Goal: Check status

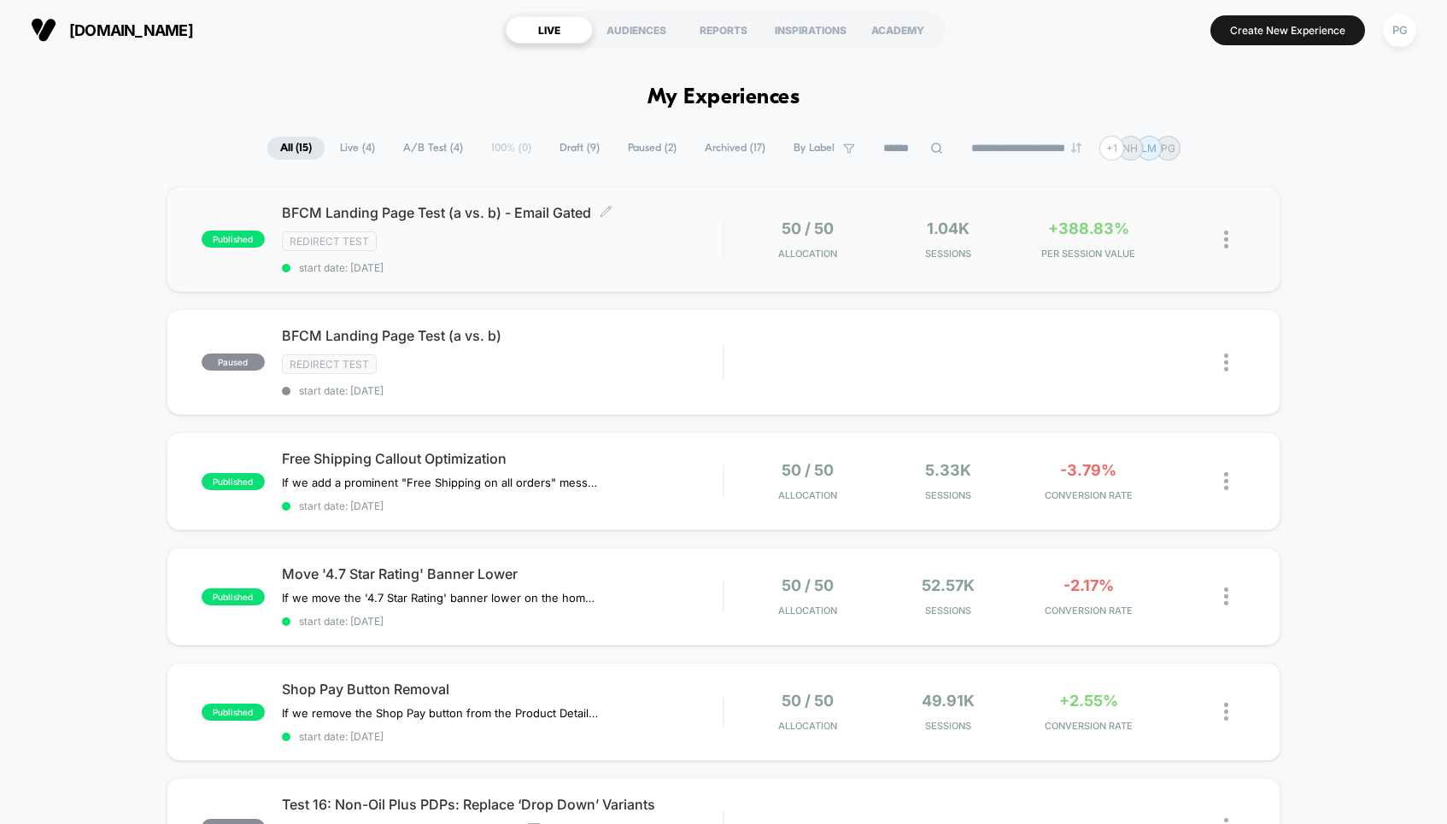
click at [686, 235] on div "Redirect Test" at bounding box center [502, 241] width 441 height 20
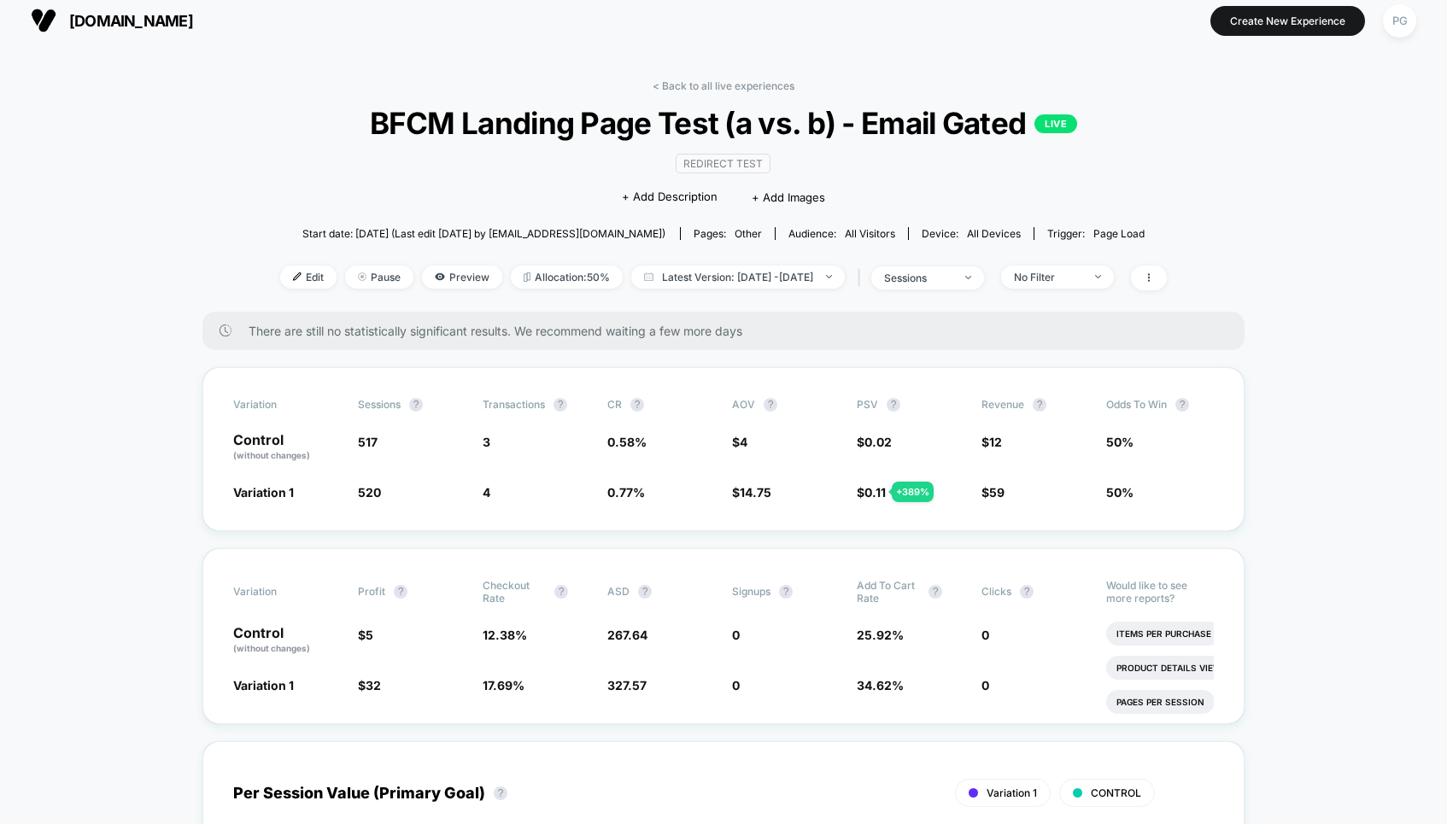
scroll to position [11, 0]
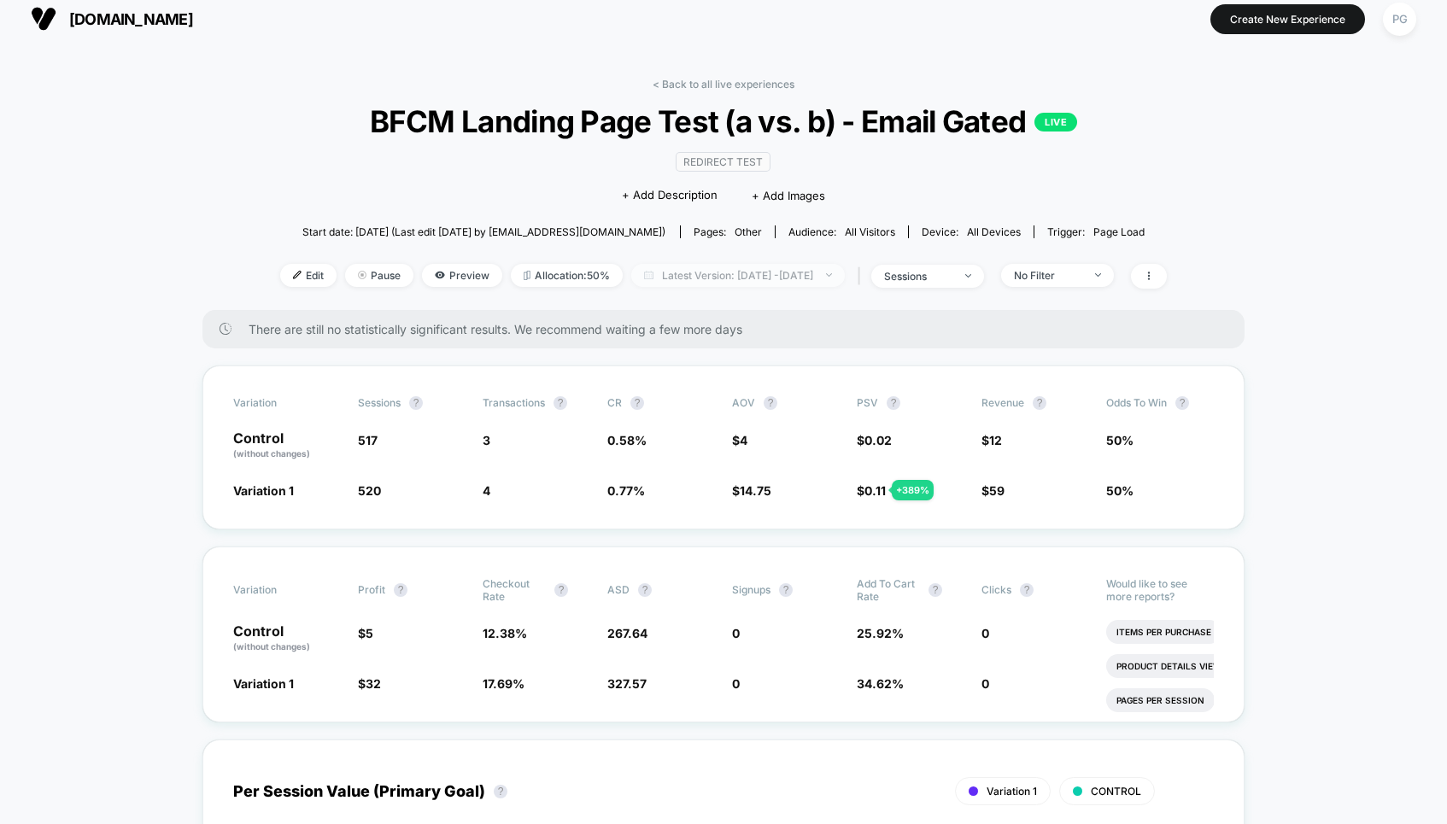
click at [717, 278] on span "Latest Version: [DATE] - [DATE]" at bounding box center [738, 275] width 214 height 23
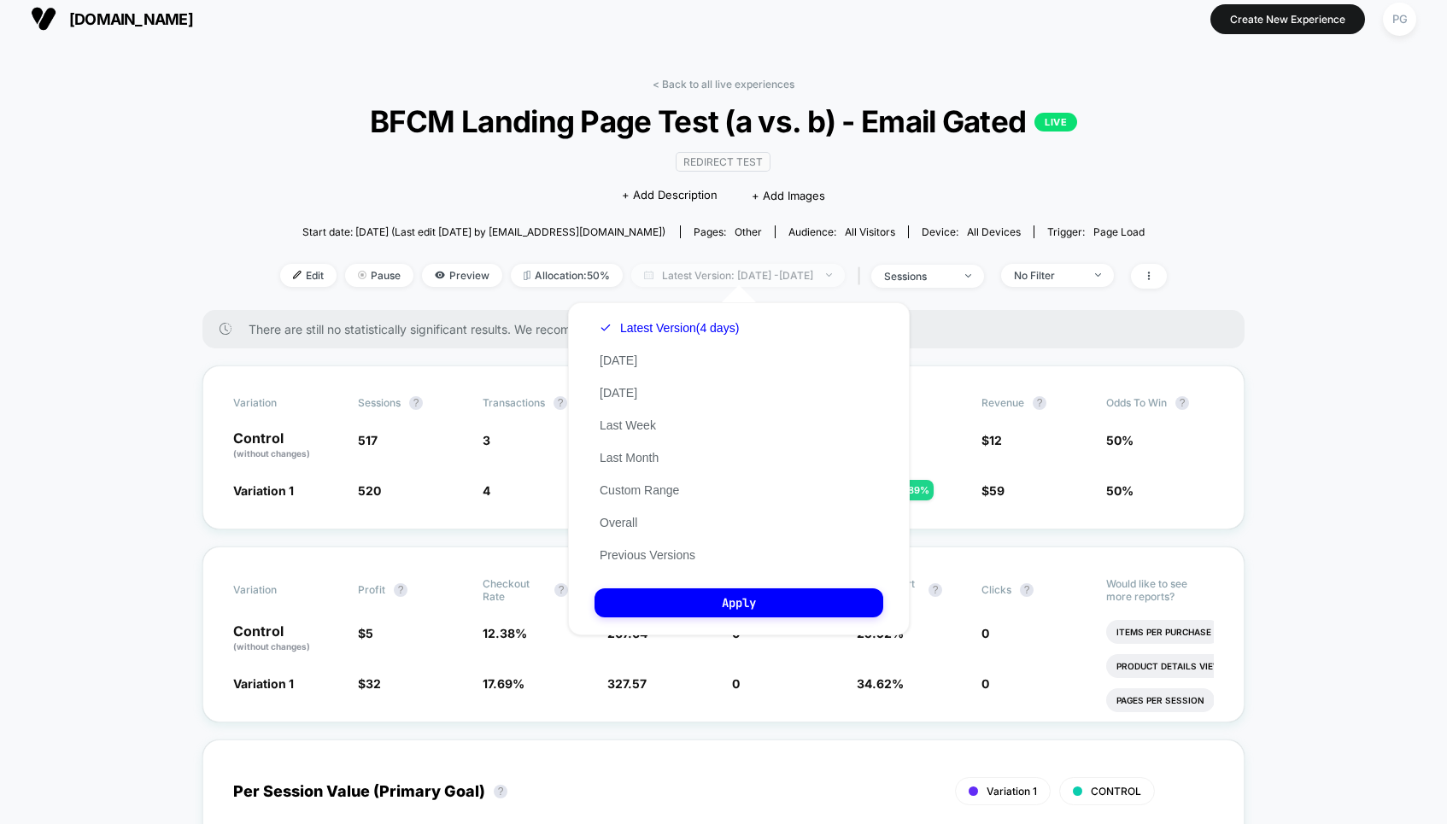
click at [717, 278] on span "Latest Version: [DATE] - [DATE]" at bounding box center [738, 275] width 214 height 23
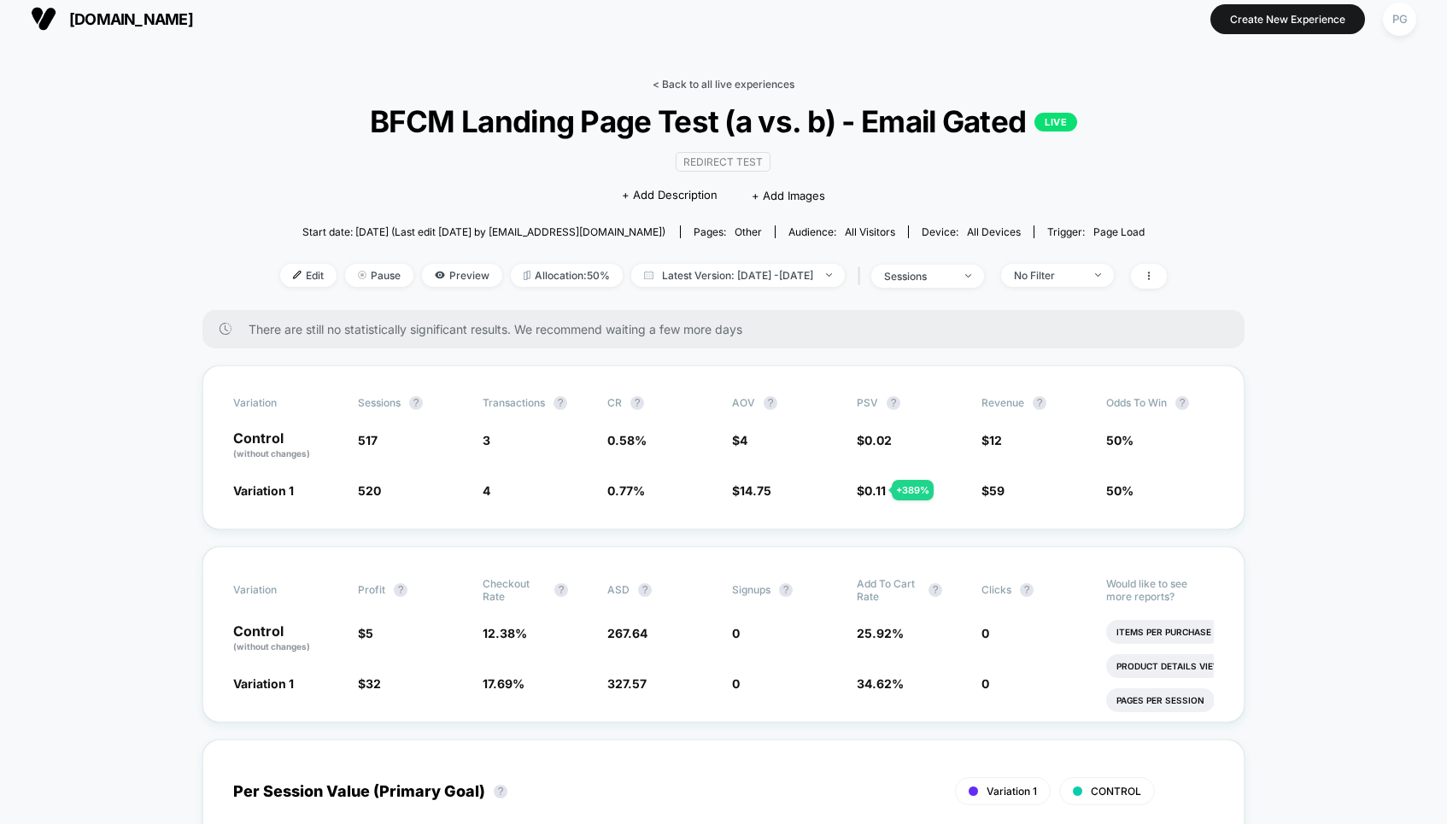
click at [677, 90] on link "< Back to all live experiences" at bounding box center [723, 84] width 142 height 13
